Goal: Task Accomplishment & Management: Complete application form

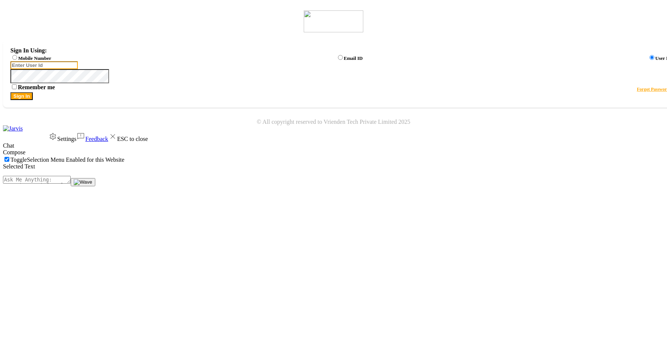
type input "luxesalon"
click at [51, 59] on label "Mobile Number" at bounding box center [34, 58] width 33 height 6
click at [17, 59] on input "Mobile Number" at bounding box center [14, 57] width 5 height 5
radio input "true"
radio input "false"
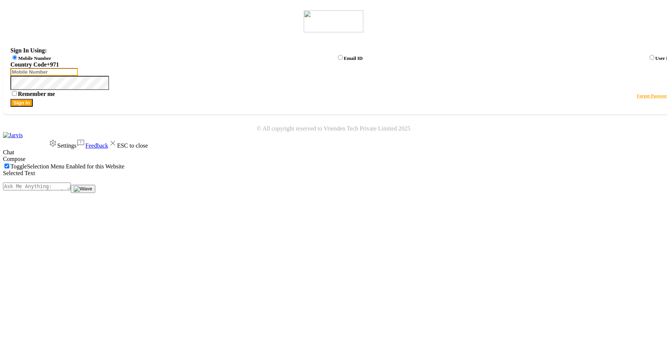
click at [78, 76] on input "Username" at bounding box center [43, 72] width 67 height 8
click at [264, 73] on div "Sign In Using: Mobile Number Email ID User ID Country Code × +971 Remember me F…" at bounding box center [333, 58] width 661 height 111
click at [286, 68] on input "text" at bounding box center [340, 65] width 661 height 6
click at [297, 75] on div "India (+91)" at bounding box center [340, 71] width 661 height 7
click at [78, 76] on input "Username" at bounding box center [43, 72] width 67 height 8
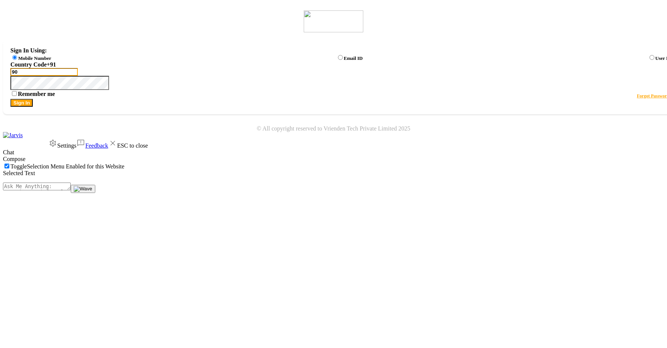
type input "9039798721"
click at [33, 107] on button "Sign In" at bounding box center [21, 103] width 22 height 8
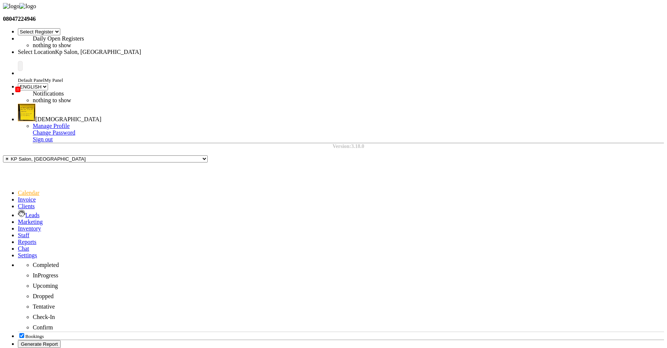
select select "28"
select select "en"
click at [18, 252] on span at bounding box center [18, 255] width 0 height 6
click at [18, 219] on icon at bounding box center [18, 222] width 0 height 6
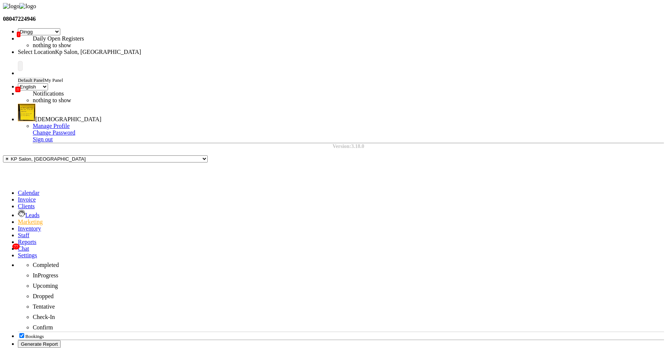
select select "ALL"
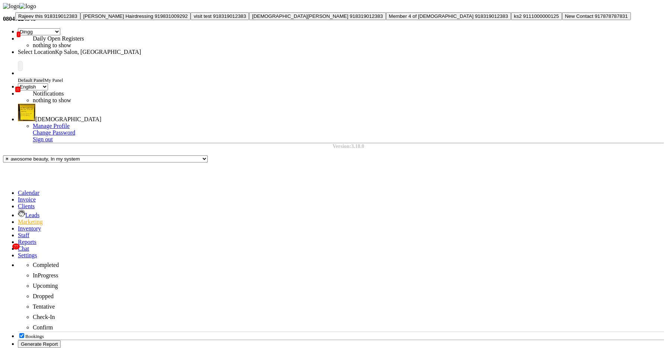
click at [252, 19] on span "Shivam Gothi" at bounding box center [300, 16] width 96 height 6
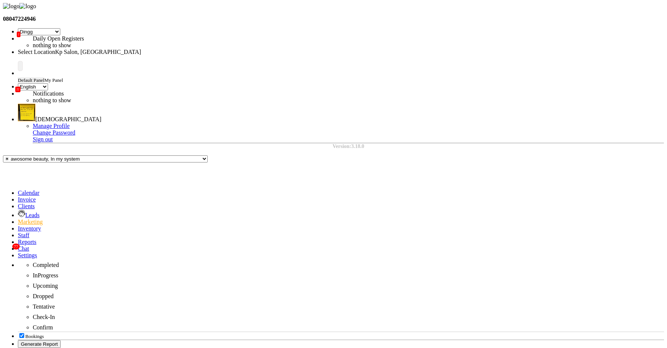
type input "918319012383"
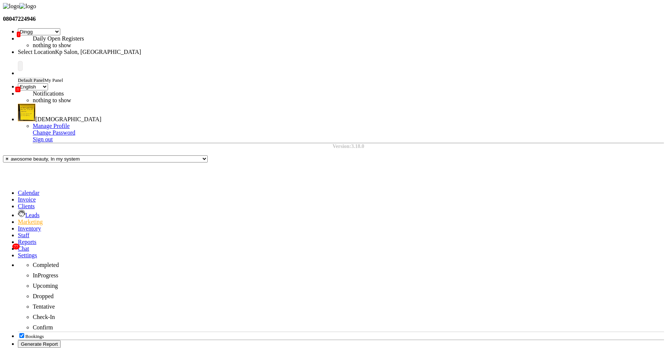
type input "1000"
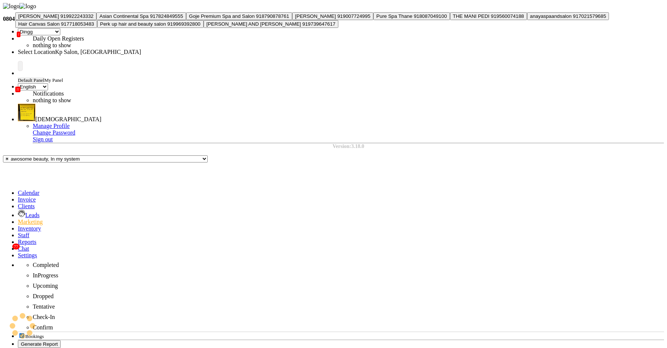
type input "a"
click at [94, 19] on span "919922243332" at bounding box center [76, 16] width 35 height 6
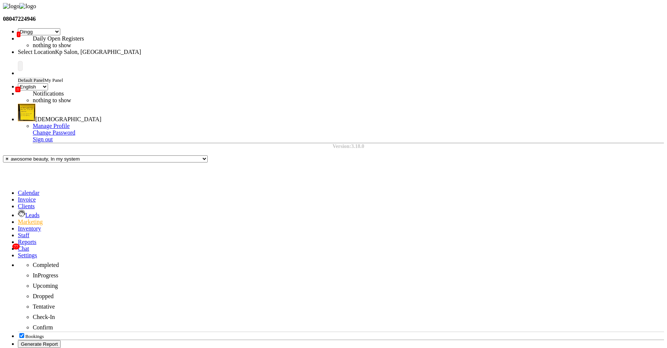
type input "919922243332"
type input "asas"
drag, startPoint x: 211, startPoint y: 24, endPoint x: 272, endPoint y: 24, distance: 61.1
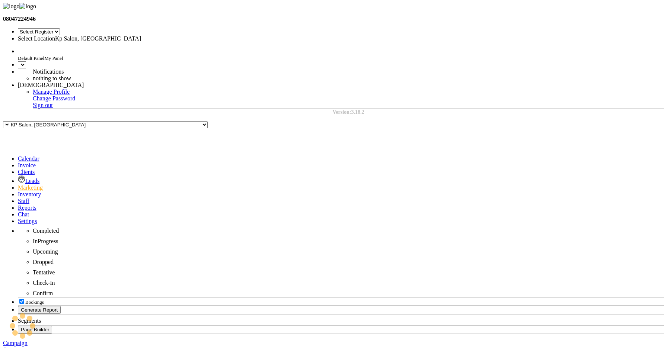
select select "28"
select select "en"
select select "28"
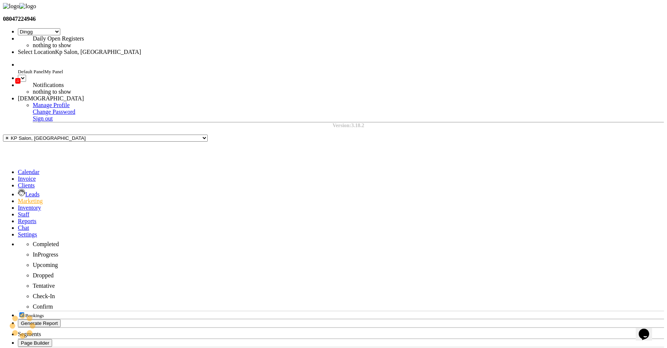
select select "en"
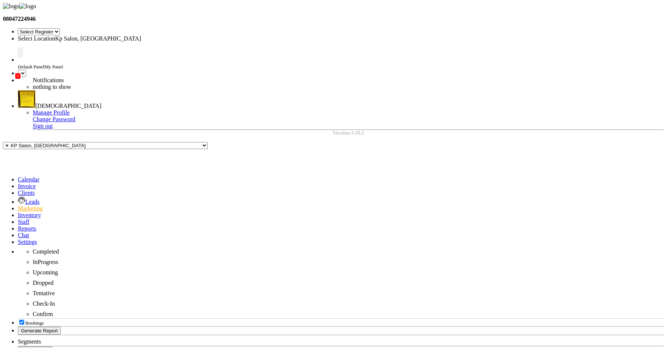
select select "28"
select select "en"
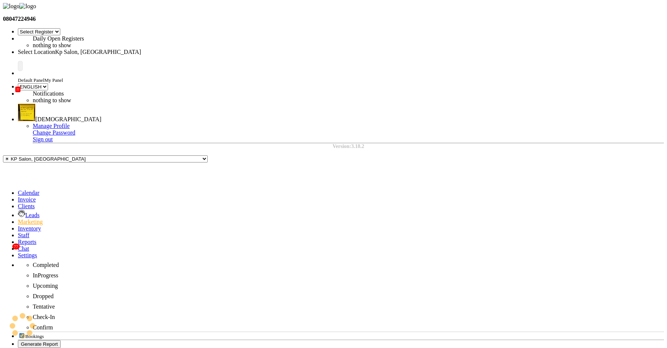
select select "28"
select select "en"
select select "28"
select select "en"
select select "28"
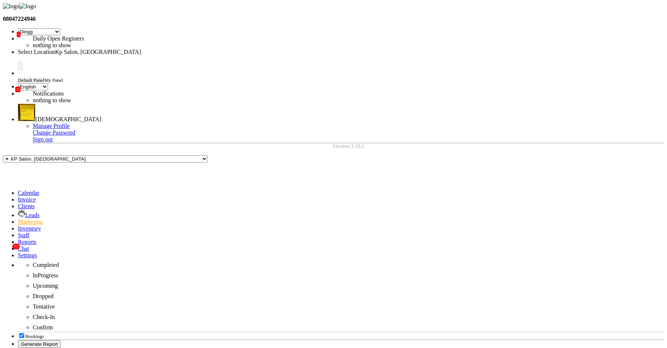
select select "en"
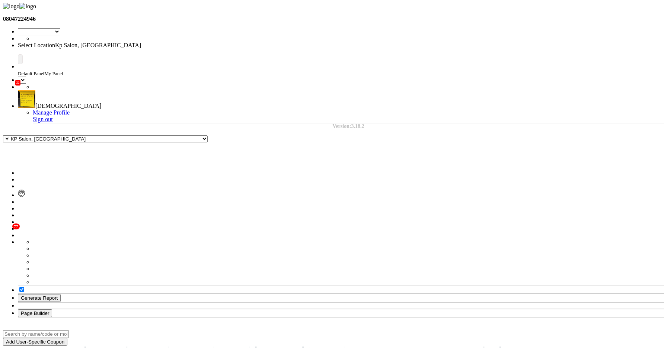
select select "28"
select select "en"
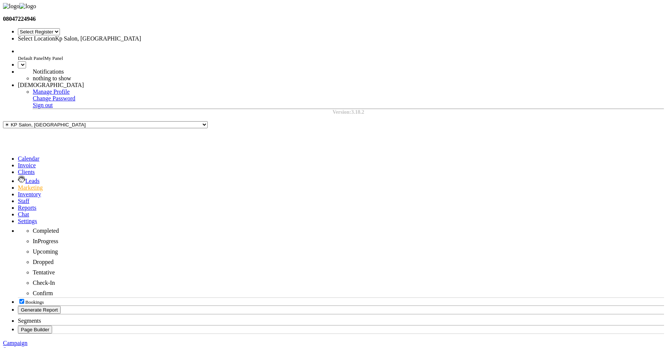
select select "28"
select select "en"
select select "28"
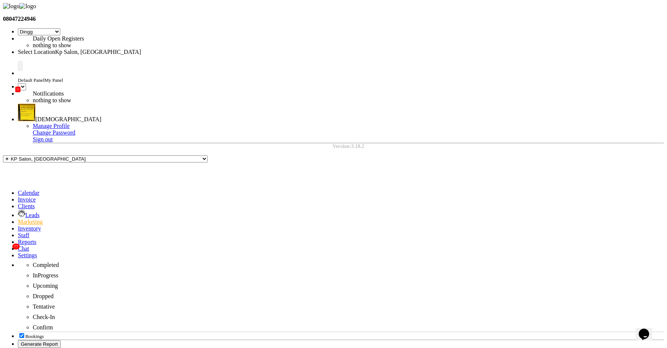
select select "en"
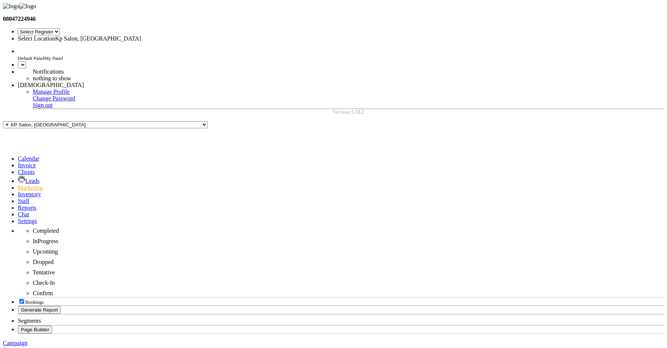
select select "28"
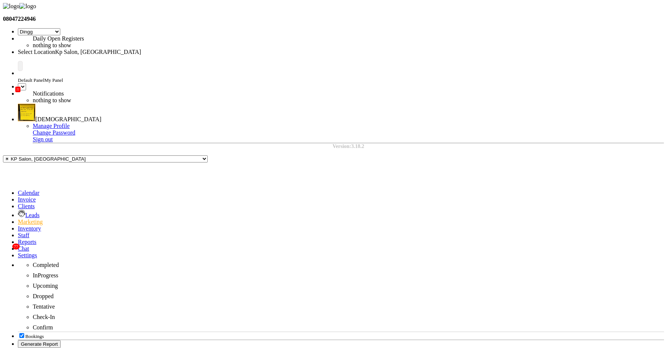
select select "en"
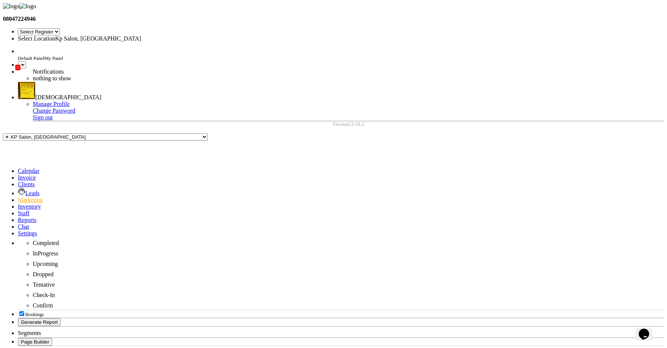
select select "28"
select select "en"
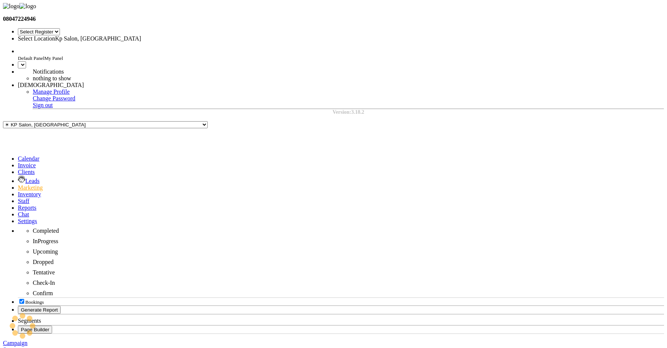
select select "28"
select select "en"
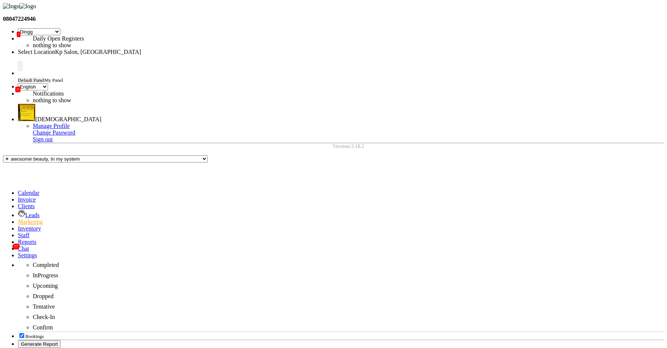
select select "ALL"
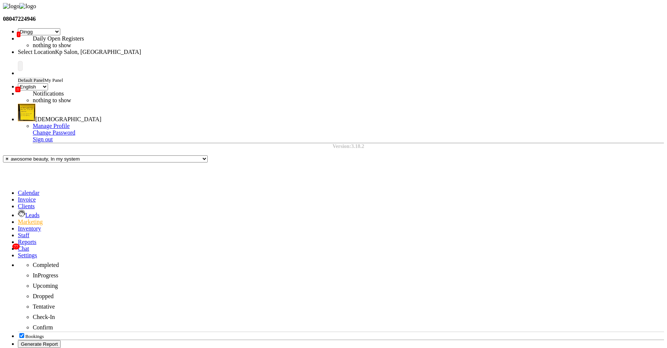
drag, startPoint x: 413, startPoint y: 226, endPoint x: 474, endPoint y: 225, distance: 61.1
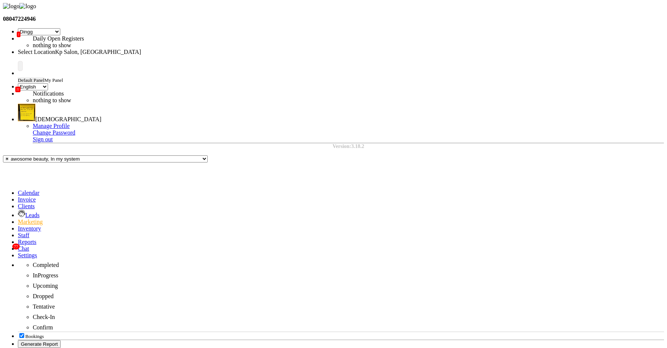
checkbox input "false"
